Goal: Task Accomplishment & Management: Use online tool/utility

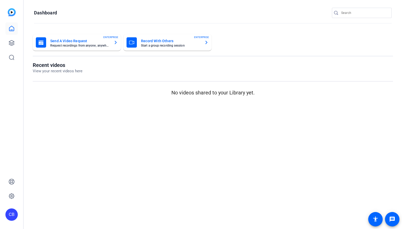
click at [189, 44] on mat-card-subtitle "Start a group recording session" at bounding box center [170, 45] width 59 height 3
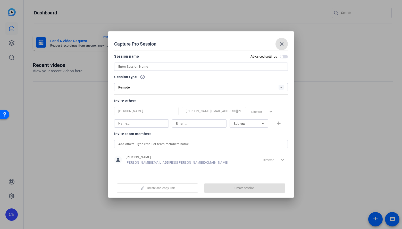
click at [145, 67] on input at bounding box center [200, 67] width 165 height 6
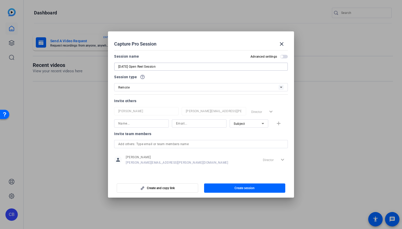
type input "Friday Sept 5 Open Reel Session"
click at [262, 124] on icon at bounding box center [262, 123] width 6 height 6
click at [244, 142] on span "Watcher" at bounding box center [239, 142] width 12 height 6
click at [183, 124] on input at bounding box center [199, 123] width 46 height 6
paste input "andrew.lawetz@thomsonreuters.com"
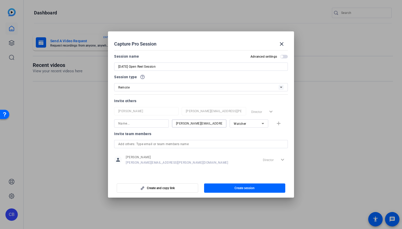
scroll to position [0, 8]
type input "andrew.lawetz@thomsonreuters.com"
click at [137, 124] on input at bounding box center [141, 123] width 46 height 6
type input "[PERSON_NAME]"
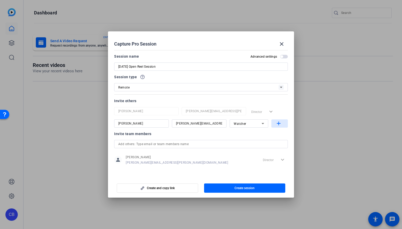
click at [0, 0] on mat-icon "add" at bounding box center [0, 0] width 0 height 0
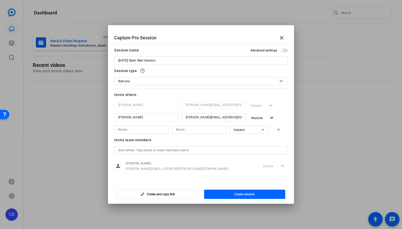
click at [188, 131] on input at bounding box center [199, 130] width 46 height 6
paste input "emily.horton@thomsonreuters.com"
type input "emily.horton@thomsonreuters.com"
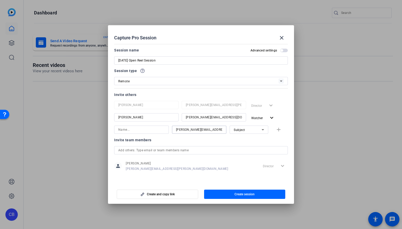
click at [142, 130] on input at bounding box center [141, 130] width 46 height 6
type input "[PERSON_NAME]"
click at [0, 0] on mat-icon "add" at bounding box center [0, 0] width 0 height 0
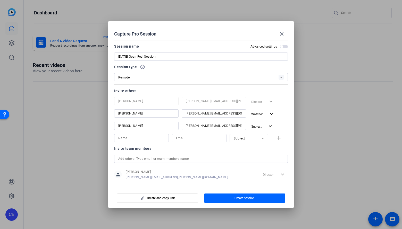
click at [262, 139] on icon at bounding box center [262, 138] width 6 height 6
drag, startPoint x: 250, startPoint y: 147, endPoint x: 230, endPoint y: 146, distance: 20.1
click at [250, 147] on span "Collaborator" at bounding box center [242, 148] width 19 height 6
click at [193, 139] on input at bounding box center [199, 138] width 46 height 6
paste input "megan.mcgarvey@thomsonreuters.com"
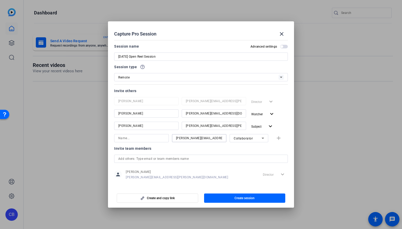
scroll to position [0, 12]
type input "megan.mcgarvey@thomsonreuters.com"
click at [147, 140] on input at bounding box center [141, 138] width 46 height 6
type input "[PERSON_NAME]"
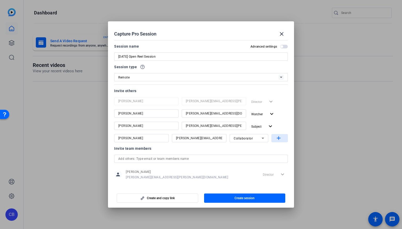
click at [0, 0] on mat-icon "add" at bounding box center [0, 0] width 0 height 0
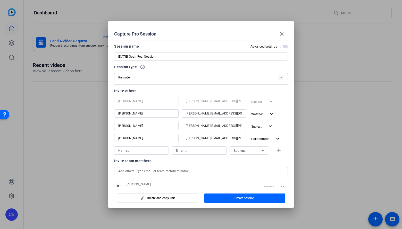
click at [0, 0] on span "button" at bounding box center [0, 0] width 0 height 0
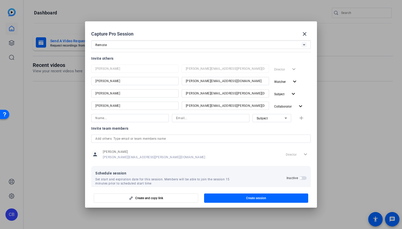
scroll to position [41, 0]
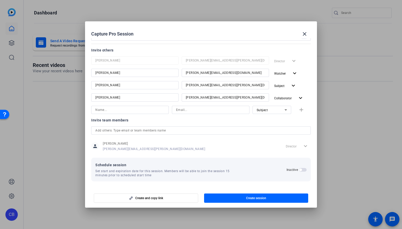
drag, startPoint x: 299, startPoint y: 170, endPoint x: 300, endPoint y: 175, distance: 4.7
click at [299, 170] on span "button" at bounding box center [300, 170] width 3 height 3
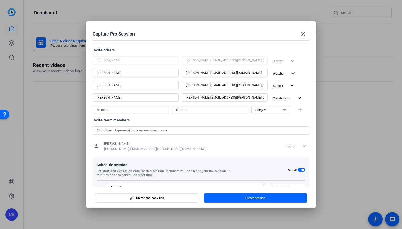
scroll to position [67, 0]
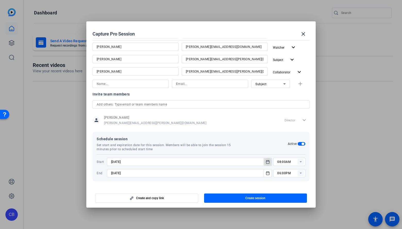
click at [268, 164] on icon "Open calendar" at bounding box center [267, 162] width 4 height 6
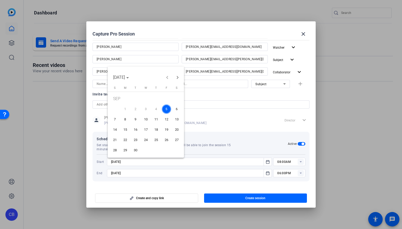
click at [254, 148] on div at bounding box center [201, 114] width 402 height 229
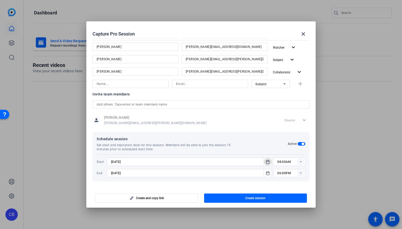
click at [298, 162] on rect at bounding box center [300, 162] width 6 height 6
click at [286, 147] on span "11:15AM" at bounding box center [282, 146] width 13 height 4
type input "11:15AM"
click at [299, 174] on rect at bounding box center [300, 173] width 6 height 6
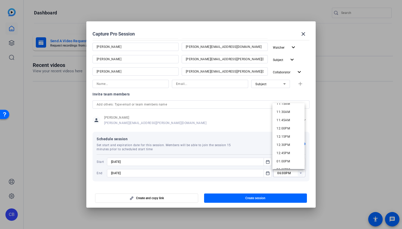
scroll to position [376, 0]
click at [285, 145] on span "12:30PM" at bounding box center [282, 145] width 13 height 4
type input "12:30PM"
click at [271, 140] on span "Schedule session" at bounding box center [192, 139] width 191 height 6
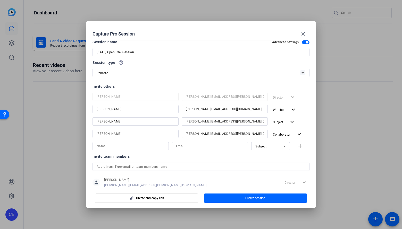
scroll to position [0, 0]
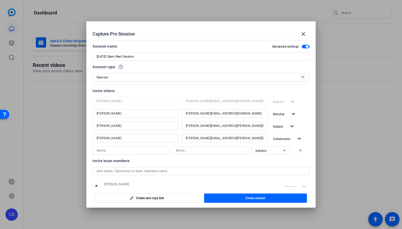
click at [116, 56] on input "Friday Sept 5 Open Reel Session" at bounding box center [201, 57] width 209 height 6
click at [175, 57] on input "[DATE] - Open Reel Session" at bounding box center [201, 57] width 209 height 6
type input "[DATE] - Open Reel Session"
click at [221, 48] on div "Session name Advanced settings" at bounding box center [200, 46] width 217 height 6
drag, startPoint x: 190, startPoint y: 152, endPoint x: 200, endPoint y: 153, distance: 9.7
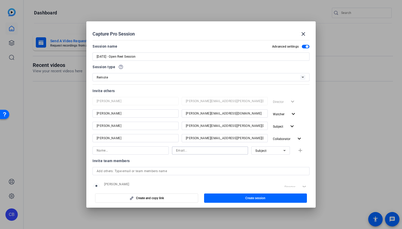
click at [190, 152] on input at bounding box center [210, 151] width 68 height 6
click at [0, 0] on div "Subject" at bounding box center [0, 0] width 0 height 0
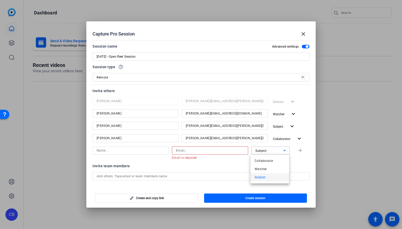
click at [211, 151] on div at bounding box center [201, 114] width 402 height 229
click at [209, 151] on input at bounding box center [210, 151] width 68 height 6
paste input "mike.lucich@thomsonreuters.com"
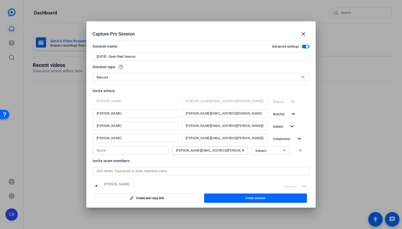
type input "mike.lucich@thomsonreuters.com"
click at [132, 151] on input at bounding box center [131, 151] width 68 height 6
type input "[PERSON_NAME]"
click at [0, 0] on mat-icon "add" at bounding box center [0, 0] width 0 height 0
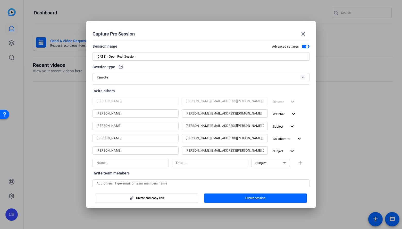
drag, startPoint x: 159, startPoint y: 56, endPoint x: 107, endPoint y: 53, distance: 51.6
click at [0, 0] on div "[DATE] - Open Reel Session" at bounding box center [0, 0] width 0 height 0
drag, startPoint x: 238, startPoint y: 113, endPoint x: 179, endPoint y: 110, distance: 59.3
click at [179, 110] on div "Andrew Lawetz andrew.lawetz@thomsonreuters.com Watcher expand_more" at bounding box center [200, 113] width 217 height 9
drag, startPoint x: 245, startPoint y: 126, endPoint x: 192, endPoint y: 124, distance: 53.6
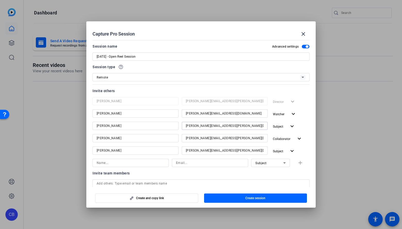
click at [0, 0] on input "emily.horton@thomsonreuters.com" at bounding box center [0, 0] width 0 height 0
drag, startPoint x: 231, startPoint y: 125, endPoint x: 168, endPoint y: 121, distance: 62.7
click at [168, 121] on div "Chris Blom christopher.blom@thomsonreuters.com Director expand_more Andrew Lawe…" at bounding box center [200, 126] width 217 height 59
drag, startPoint x: 248, startPoint y: 139, endPoint x: 181, endPoint y: 136, distance: 67.3
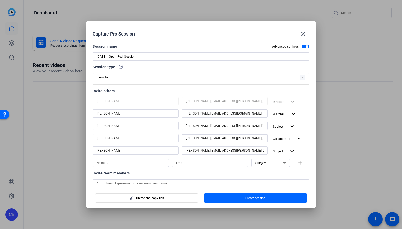
click at [0, 0] on div "megan.mcgarvey@thomsonreuters.com" at bounding box center [0, 0] width 0 height 0
drag, startPoint x: 218, startPoint y: 151, endPoint x: 175, endPoint y: 152, distance: 43.0
click at [175, 152] on div "Mike Lucich mike.lucich@thomsonreuters.com Subject expand_more" at bounding box center [200, 150] width 217 height 9
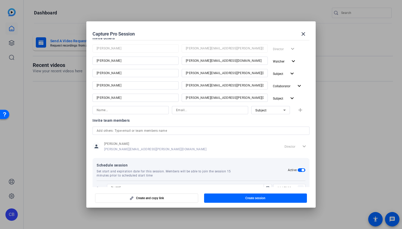
scroll to position [79, 0]
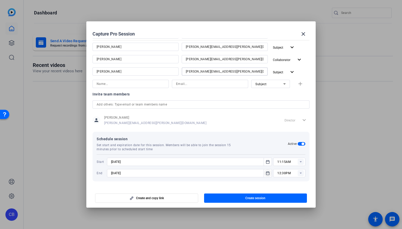
click at [268, 173] on icon "Open calendar" at bounding box center [267, 173] width 4 height 6
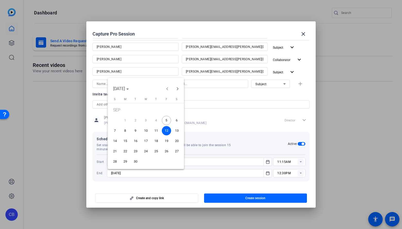
click at [168, 123] on span "5" at bounding box center [166, 120] width 9 height 9
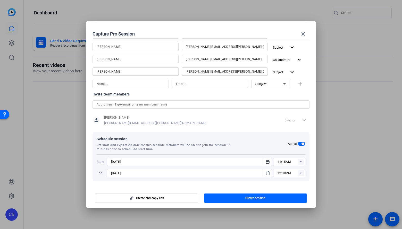
type input "9/5/2025"
click at [12, 110] on mat-dialog-content "Session name Advanced settings Friday Sept 5, 2025 - Open Reel Session Session …" at bounding box center [8, 107] width 5 height 5
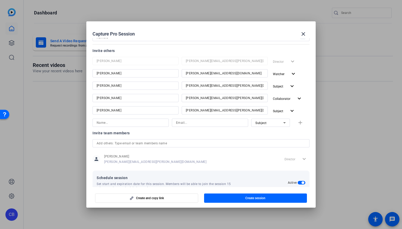
scroll to position [0, 0]
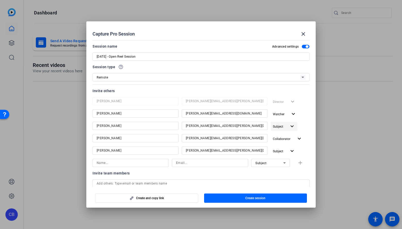
click at [0, 0] on mat-icon "expand_more" at bounding box center [0, 0] width 0 height 0
click at [291, 145] on span "Watcher" at bounding box center [289, 146] width 12 height 4
click at [307, 118] on div "Watcher expand_more" at bounding box center [290, 113] width 39 height 9
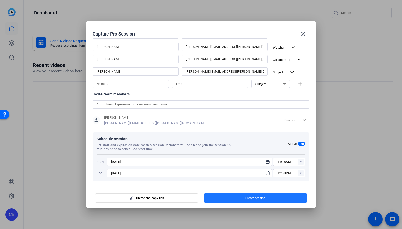
click at [259, 197] on span "Create session" at bounding box center [255, 198] width 20 height 4
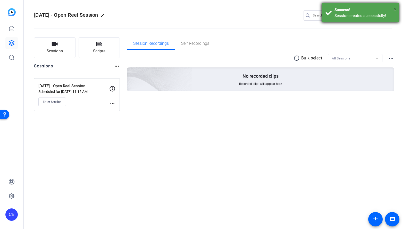
click at [394, 8] on span "×" at bounding box center [394, 9] width 3 height 6
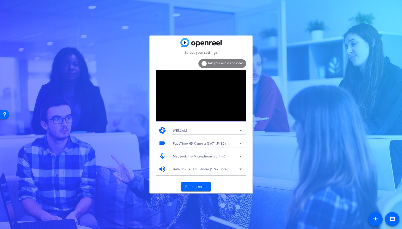
click at [238, 155] on icon at bounding box center [240, 156] width 6 height 6
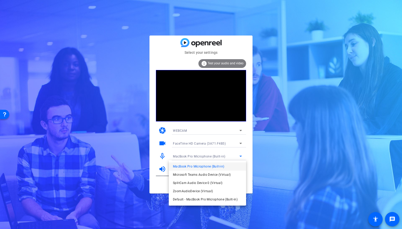
click at [89, 77] on div at bounding box center [45, 70] width 86 height 12
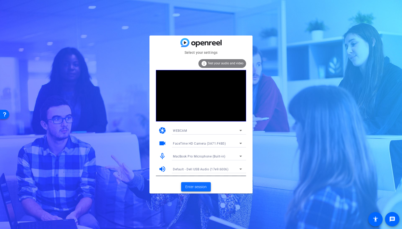
click at [201, 188] on span "Enter session" at bounding box center [195, 186] width 21 height 5
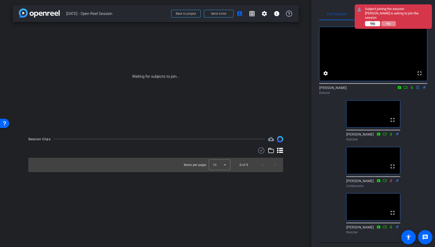
click at [373, 22] on span "Yes" at bounding box center [372, 24] width 5 height 4
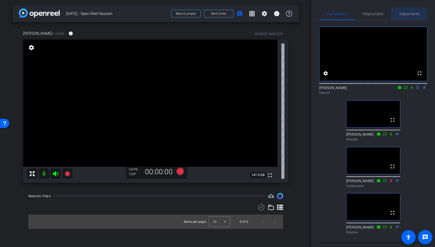
click at [401, 15] on span "Adjustments" at bounding box center [409, 14] width 20 height 4
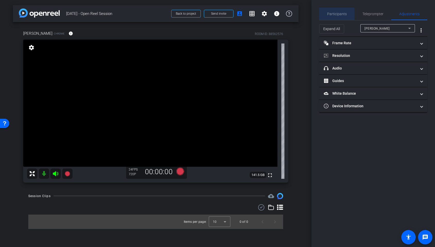
click at [334, 14] on span "Participants" at bounding box center [337, 14] width 20 height 4
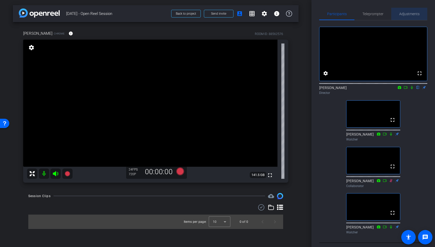
click at [401, 14] on span "Adjustments" at bounding box center [409, 14] width 20 height 4
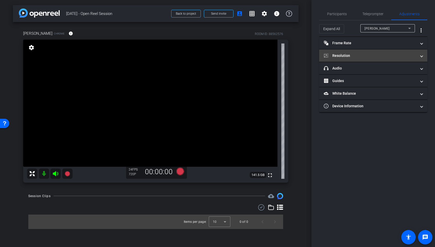
click at [401, 55] on span "Resolution" at bounding box center [372, 55] width 97 height 5
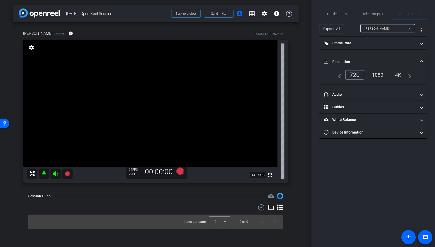
drag, startPoint x: 380, startPoint y: 74, endPoint x: 384, endPoint y: 74, distance: 3.4
click at [380, 74] on div "1080" at bounding box center [377, 75] width 19 height 9
click at [335, 14] on span "Participants" at bounding box center [337, 14] width 20 height 4
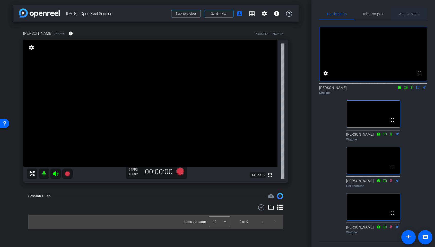
click at [401, 14] on span "Adjustments" at bounding box center [409, 14] width 20 height 4
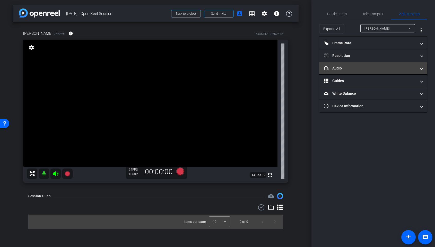
click at [401, 70] on span at bounding box center [422, 68] width 2 height 5
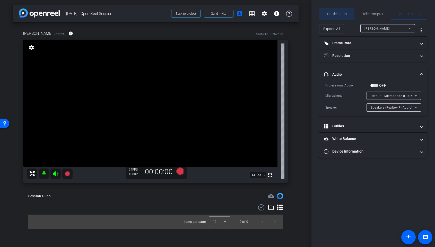
click at [335, 15] on span "Participants" at bounding box center [337, 14] width 20 height 4
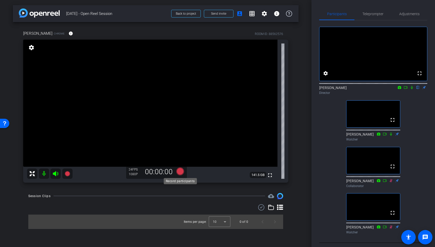
click at [181, 172] on icon at bounding box center [180, 172] width 8 height 8
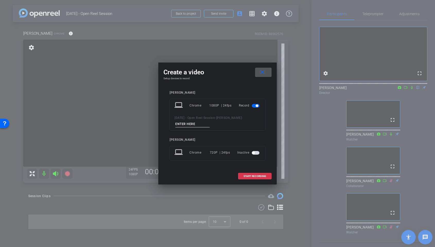
click at [190, 119] on span "[DATE] - Open Reel Session" at bounding box center [195, 118] width 40 height 4
click at [190, 120] on div "[DATE] - Open Reel Session - [PERSON_NAME] -" at bounding box center [218, 121] width 86 height 13
click at [189, 125] on input at bounding box center [192, 124] width 34 height 6
type input "test run"
click at [261, 175] on span "START RECORDING" at bounding box center [255, 176] width 23 height 3
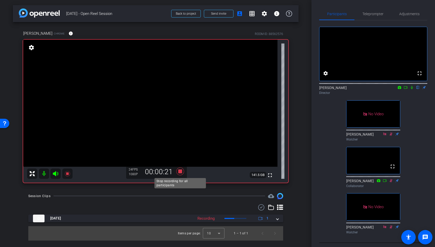
click at [181, 172] on icon at bounding box center [180, 172] width 8 height 8
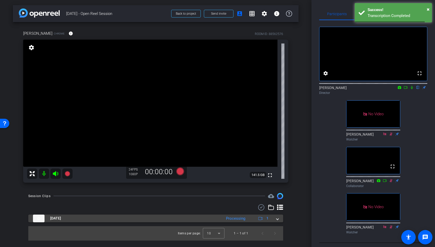
click at [277, 221] on span at bounding box center [277, 218] width 2 height 5
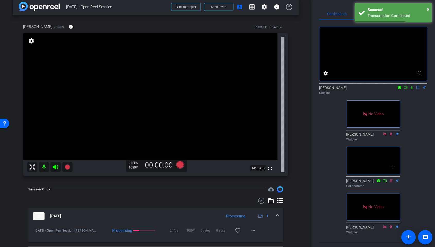
scroll to position [20, 0]
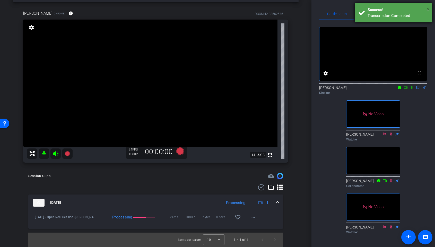
click at [401, 9] on span "×" at bounding box center [428, 9] width 3 height 6
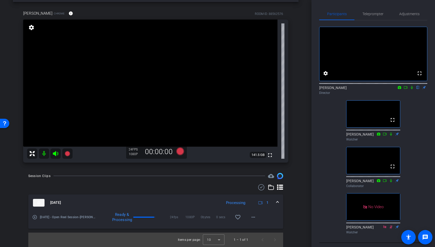
click at [34, 218] on mat-icon "play_circle_outline" at bounding box center [34, 217] width 5 height 5
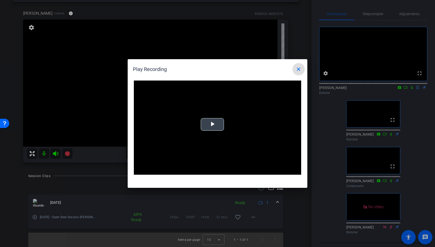
click at [212, 125] on span "Video Player" at bounding box center [212, 125] width 0 height 0
click at [299, 70] on mat-icon "close" at bounding box center [299, 69] width 6 height 6
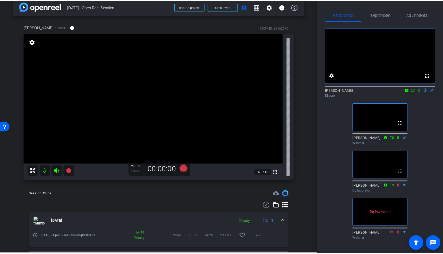
scroll to position [0, 0]
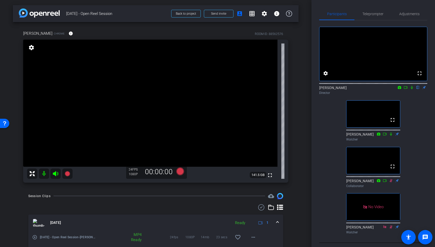
click at [401, 89] on icon at bounding box center [412, 88] width 4 height 4
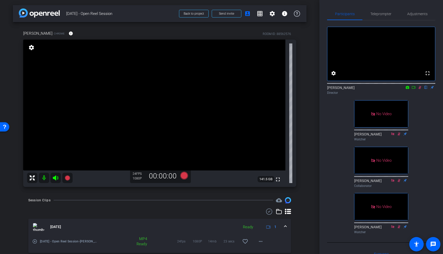
drag, startPoint x: 419, startPoint y: 94, endPoint x: 423, endPoint y: 99, distance: 7.1
click at [401, 89] on icon at bounding box center [419, 87] width 3 height 3
click at [184, 176] on icon at bounding box center [184, 176] width 8 height 8
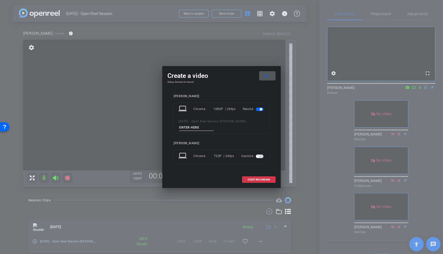
click at [201, 126] on input at bounding box center [196, 128] width 34 height 6
drag, startPoint x: 196, startPoint y: 127, endPoint x: 146, endPoint y: 121, distance: 50.3
click at [146, 121] on div "Create a video close Setup devices to record [PERSON_NAME] laptop Chrome 1080P …" at bounding box center [221, 127] width 443 height 254
type input "Mike01"
click at [262, 180] on span "START RECORDING" at bounding box center [258, 180] width 23 height 3
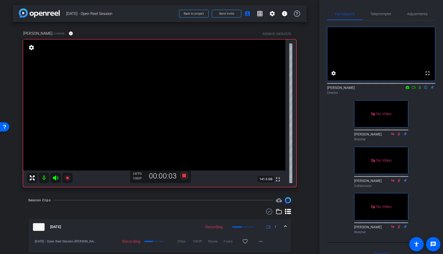
click at [401, 89] on icon at bounding box center [420, 87] width 2 height 3
click at [401, 89] on icon at bounding box center [413, 88] width 4 height 4
click at [186, 175] on icon at bounding box center [184, 175] width 12 height 9
click at [401, 89] on icon at bounding box center [426, 88] width 4 height 4
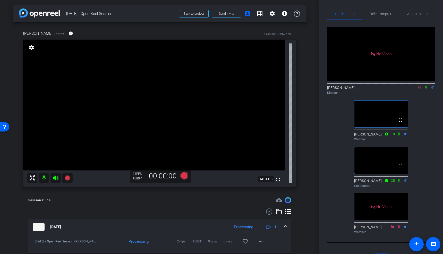
click at [401, 89] on icon at bounding box center [420, 88] width 4 height 4
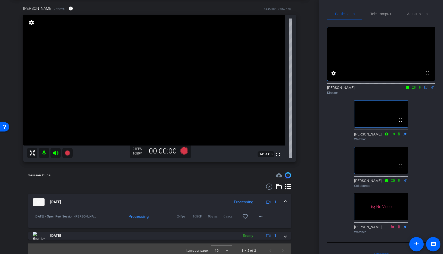
scroll to position [29, 0]
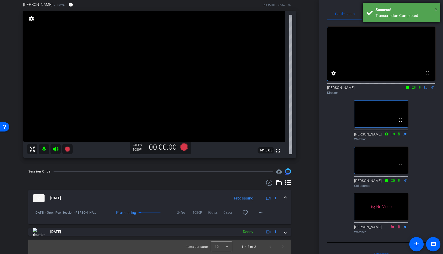
click at [401, 9] on span "×" at bounding box center [436, 9] width 3 height 6
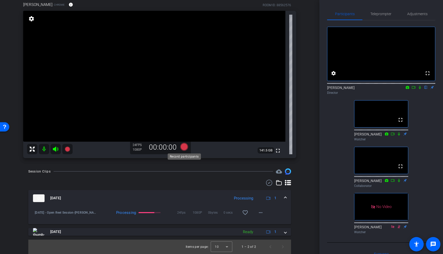
click at [185, 149] on icon at bounding box center [184, 147] width 8 height 8
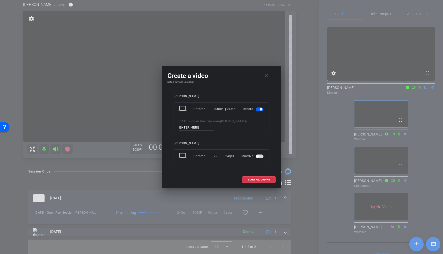
click at [205, 128] on input at bounding box center [196, 128] width 34 height 6
type input "Mike02"
click at [264, 179] on span "START RECORDING" at bounding box center [258, 180] width 23 height 3
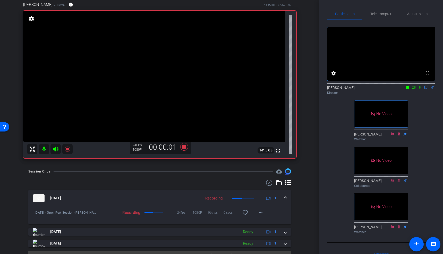
click at [401, 89] on icon at bounding box center [420, 88] width 4 height 4
click at [401, 89] on icon at bounding box center [413, 88] width 4 height 4
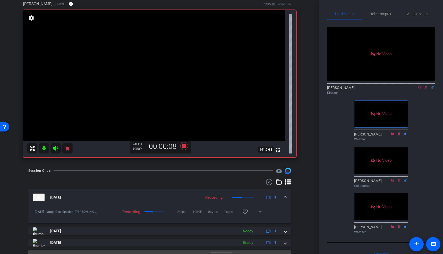
scroll to position [23, 0]
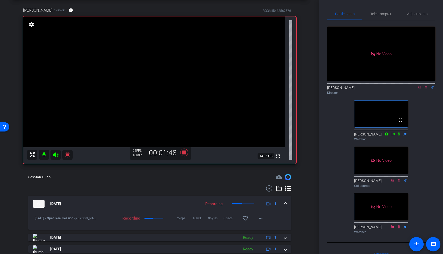
click at [401, 89] on icon at bounding box center [425, 87] width 3 height 3
drag, startPoint x: 420, startPoint y: 94, endPoint x: 421, endPoint y: 97, distance: 2.9
click at [401, 89] on icon at bounding box center [420, 88] width 4 height 4
click at [184, 153] on icon at bounding box center [184, 153] width 8 height 8
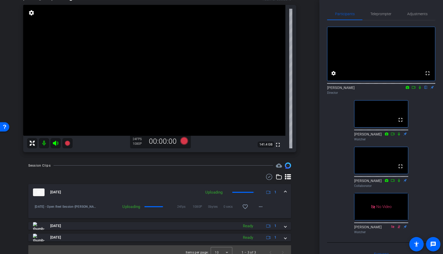
scroll to position [40, 0]
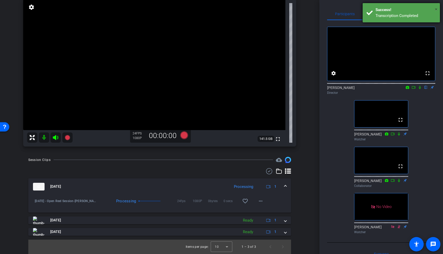
click at [401, 8] on span "×" at bounding box center [436, 9] width 3 height 6
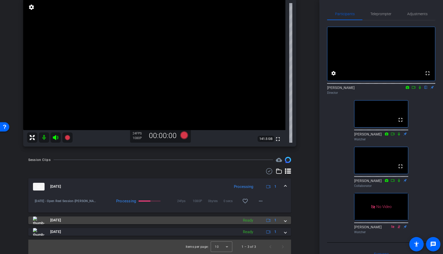
click at [286, 222] on span at bounding box center [285, 220] width 2 height 5
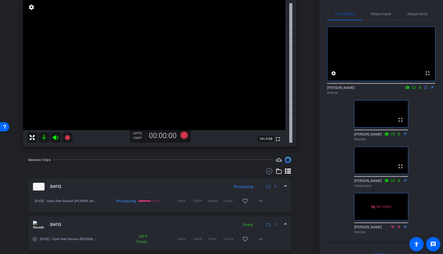
scroll to position [67, 0]
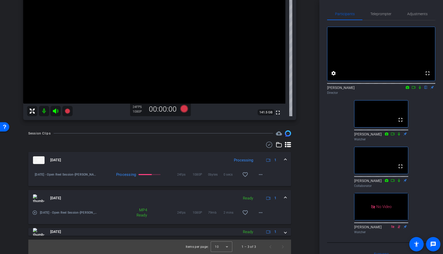
click at [36, 213] on mat-icon "play_circle_outline" at bounding box center [34, 212] width 5 height 5
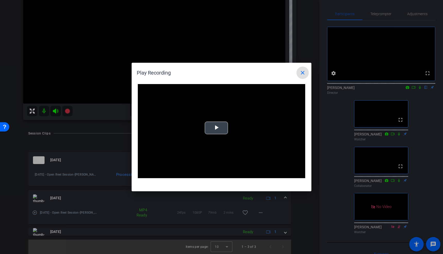
click at [216, 128] on span "Video Player" at bounding box center [216, 128] width 0 height 0
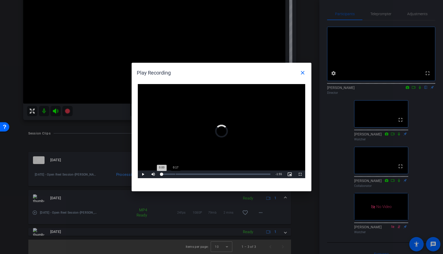
click at [175, 175] on div "Loaded : 0% 0:17 0:00" at bounding box center [215, 174] width 109 height 1
drag, startPoint x: 189, startPoint y: 174, endPoint x: 199, endPoint y: 169, distance: 11.3
click at [189, 174] on div "Loaded : 0% 0:33 0:33" at bounding box center [215, 174] width 109 height 1
click at [301, 73] on mat-icon "close" at bounding box center [302, 73] width 6 height 6
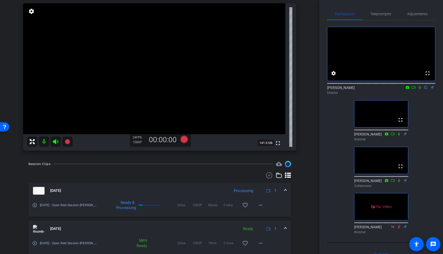
scroll to position [38, 0]
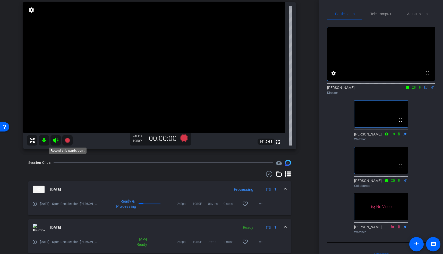
click at [68, 141] on icon at bounding box center [67, 140] width 5 height 5
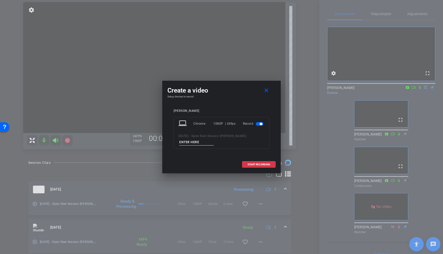
click at [199, 144] on input at bounding box center [196, 142] width 34 height 6
type input "Mike03"
click at [267, 164] on span "START RECORDING" at bounding box center [258, 164] width 23 height 3
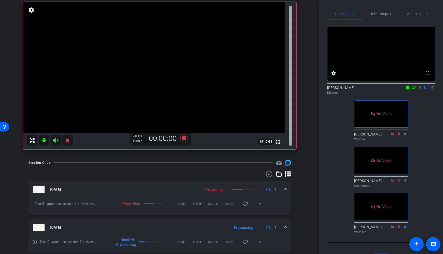
click at [401, 89] on icon at bounding box center [420, 88] width 4 height 4
click at [401, 90] on mat-icon at bounding box center [413, 87] width 6 height 5
click at [401, 89] on icon at bounding box center [425, 87] width 3 height 3
click at [401, 90] on mat-icon at bounding box center [420, 87] width 6 height 5
click at [185, 137] on icon at bounding box center [184, 138] width 8 height 8
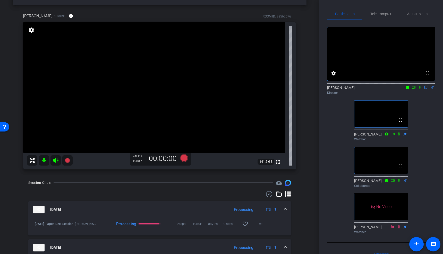
scroll to position [16, 0]
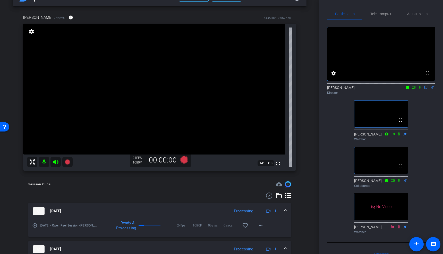
click at [401, 89] on icon at bounding box center [420, 87] width 2 height 3
click at [399, 229] on icon at bounding box center [399, 227] width 4 height 4
click at [401, 89] on icon at bounding box center [420, 88] width 4 height 4
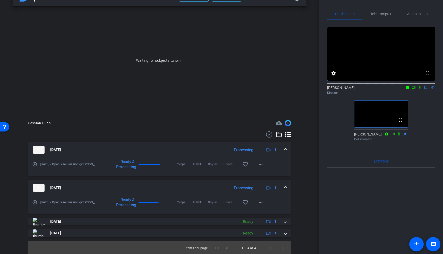
click at [319, 115] on div "Participants Teleprompter Adjustments fullscreen settings [PERSON_NAME] flip Di…" at bounding box center [381, 127] width 124 height 254
click at [401, 193] on div at bounding box center [381, 231] width 108 height 127
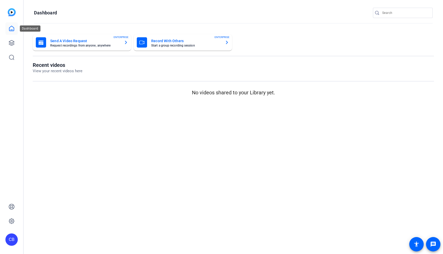
click at [11, 29] on icon at bounding box center [11, 28] width 6 height 6
click at [10, 29] on icon at bounding box center [11, 28] width 6 height 6
click at [11, 13] on img at bounding box center [12, 12] width 8 height 8
click at [11, 43] on icon at bounding box center [11, 43] width 6 height 6
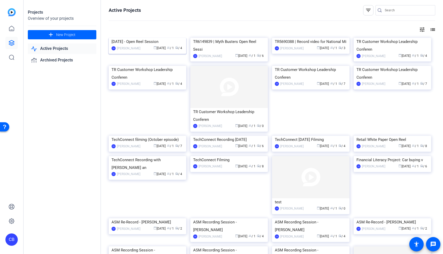
click at [159, 38] on img at bounding box center [147, 38] width 77 height 0
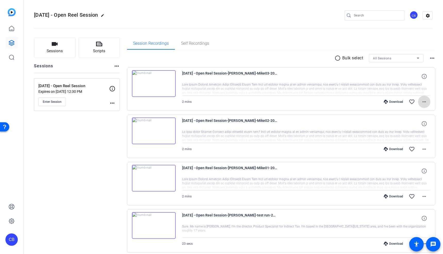
click at [424, 101] on mat-icon "more_horiz" at bounding box center [424, 102] width 6 height 6
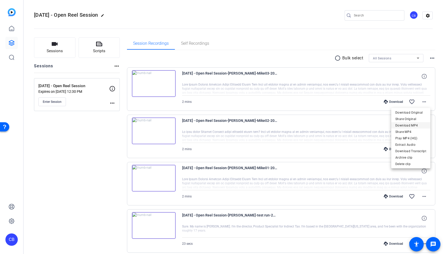
click at [413, 124] on span "Download MP4" at bounding box center [410, 126] width 31 height 6
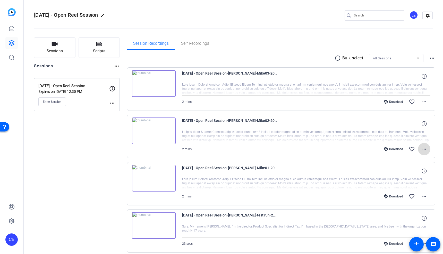
click at [424, 149] on mat-icon "more_horiz" at bounding box center [424, 149] width 6 height 6
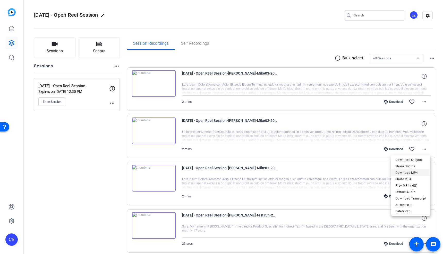
click at [409, 172] on span "Download MP4" at bounding box center [410, 173] width 31 height 6
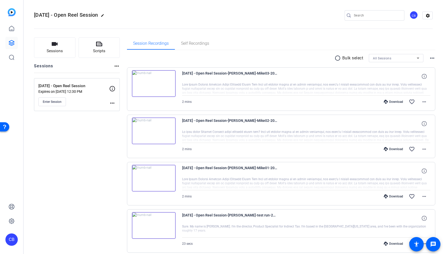
scroll to position [22, 0]
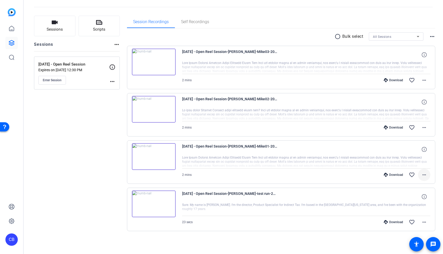
click at [424, 174] on mat-icon "more_horiz" at bounding box center [424, 175] width 6 height 6
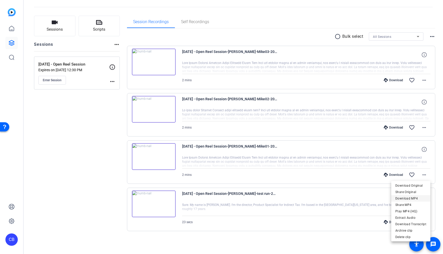
click at [410, 200] on span "Download MP4" at bounding box center [410, 199] width 31 height 6
